Goal: Transaction & Acquisition: Purchase product/service

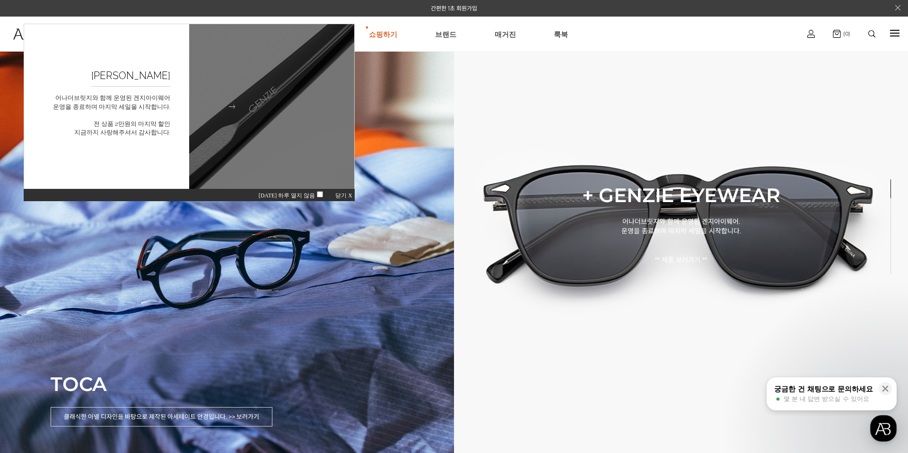
click at [147, 143] on figcaption "GENZIE 굿바이세일 어나더브릿지와 함께 운영된 겐지아이웨어 운영을 종료하며 마지막 세일을 시작합니다. 전 상품 2만원의 마지막 할인 지금까…" at bounding box center [106, 106] width 165 height 165
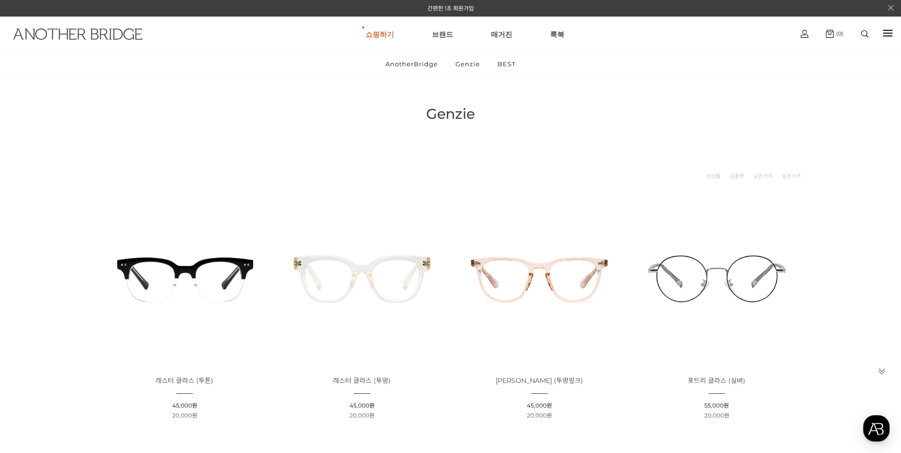
click at [93, 37] on img at bounding box center [77, 33] width 129 height 11
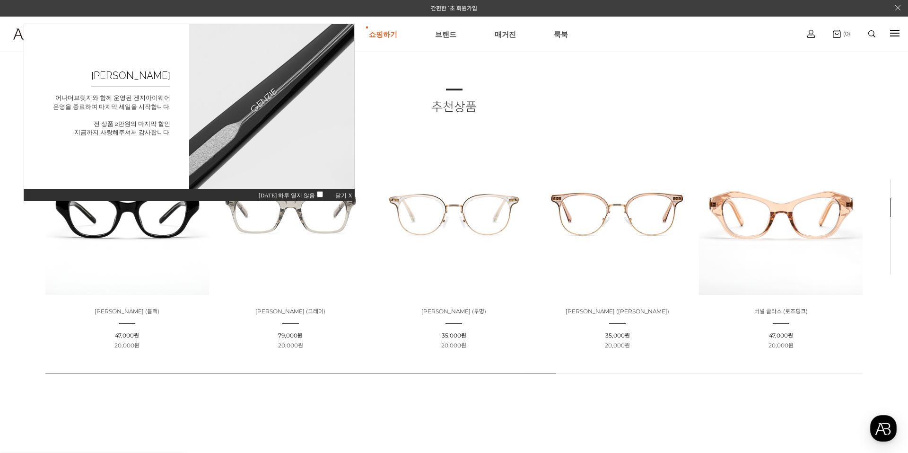
click at [342, 198] on span "닫기 X" at bounding box center [343, 195] width 17 height 7
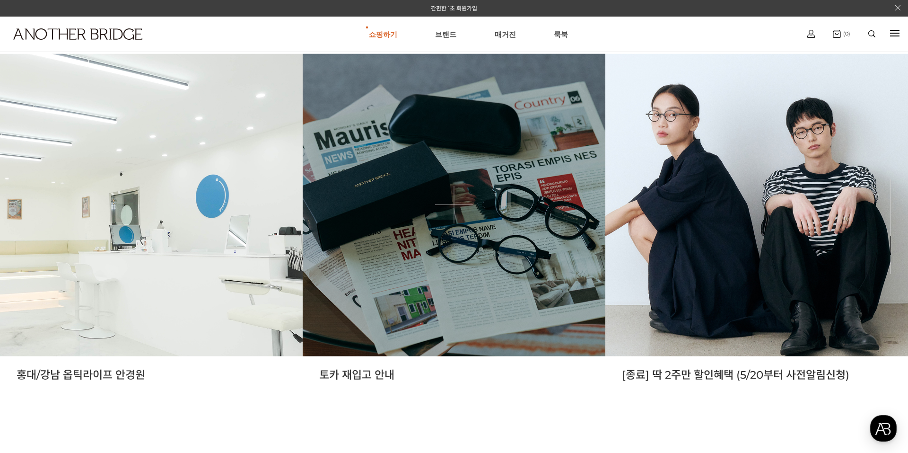
click at [485, 259] on link at bounding box center [454, 204] width 303 height 303
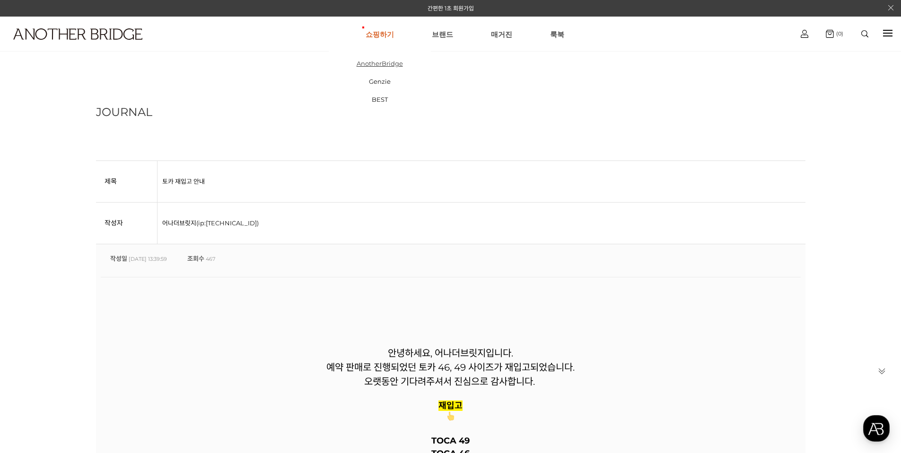
click at [371, 58] on link "AnotherBridge" at bounding box center [380, 63] width 102 height 18
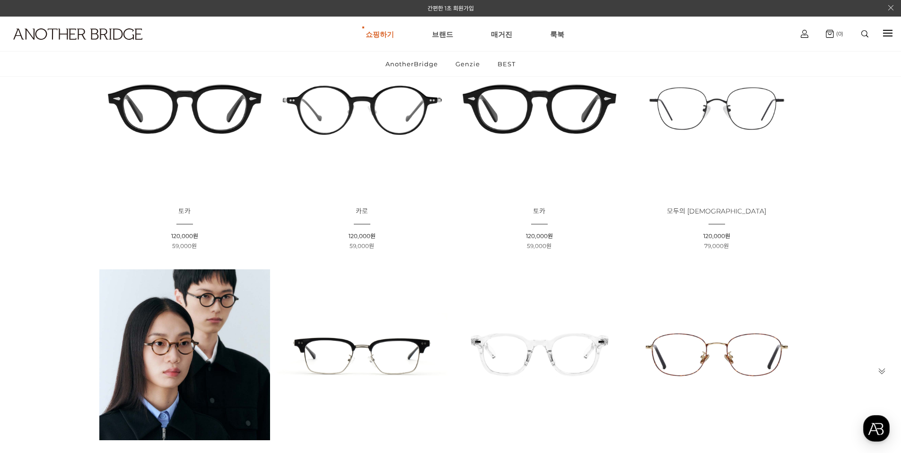
click at [211, 106] on img at bounding box center [184, 108] width 171 height 171
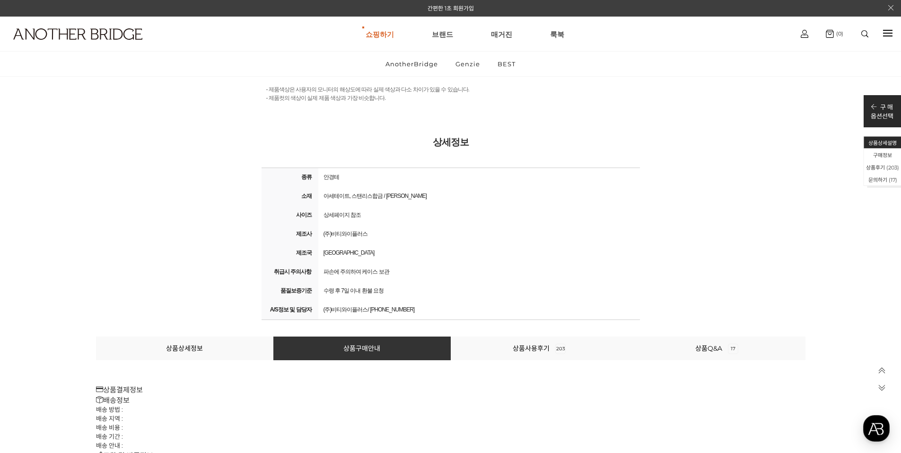
scroll to position [19702, 0]
